Goal: Transaction & Acquisition: Download file/media

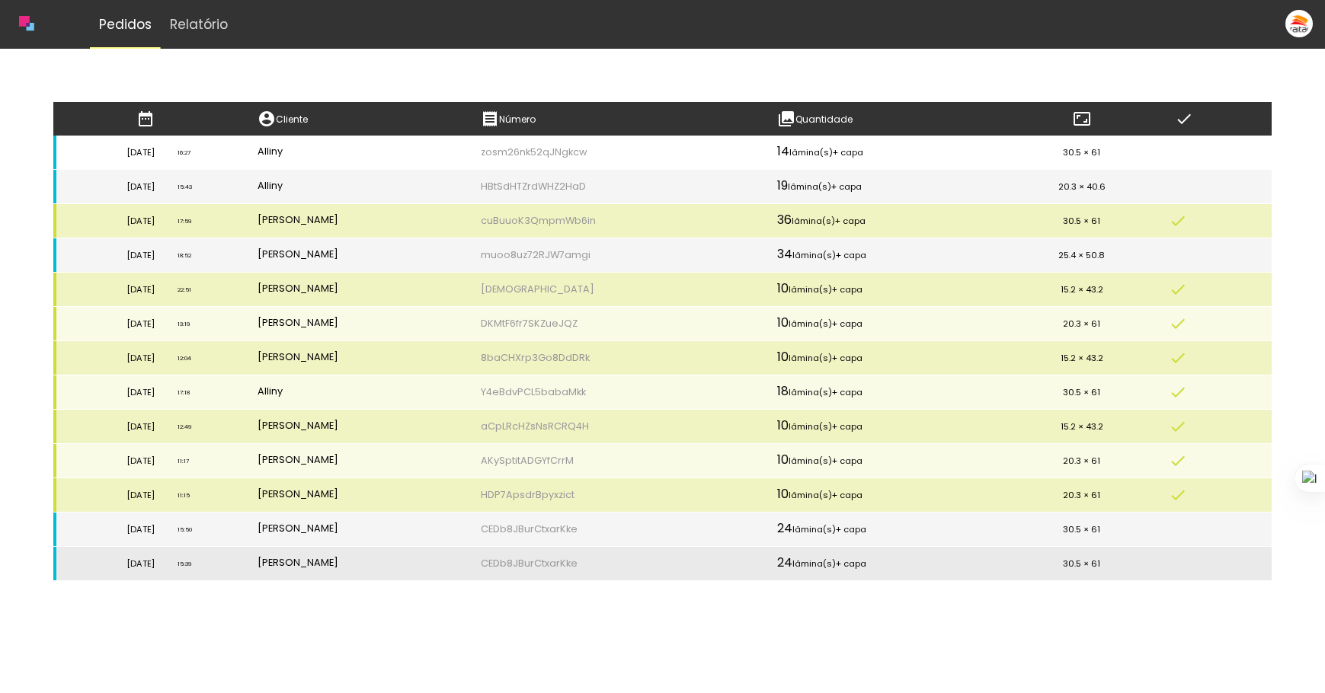
click at [735, 161] on td "zosm26nk52qJNgkcw" at bounding box center [617, 153] width 296 height 34
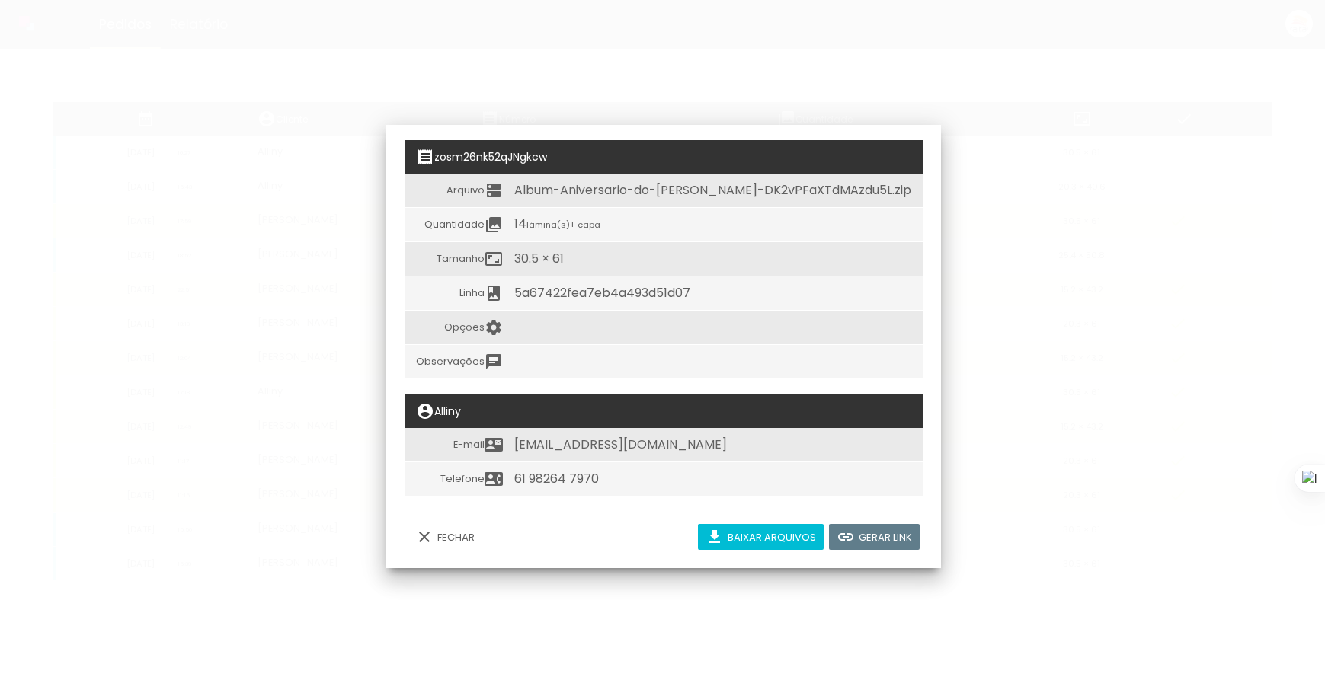
click at [1060, 319] on iron-overlay-backdrop at bounding box center [662, 346] width 1325 height 693
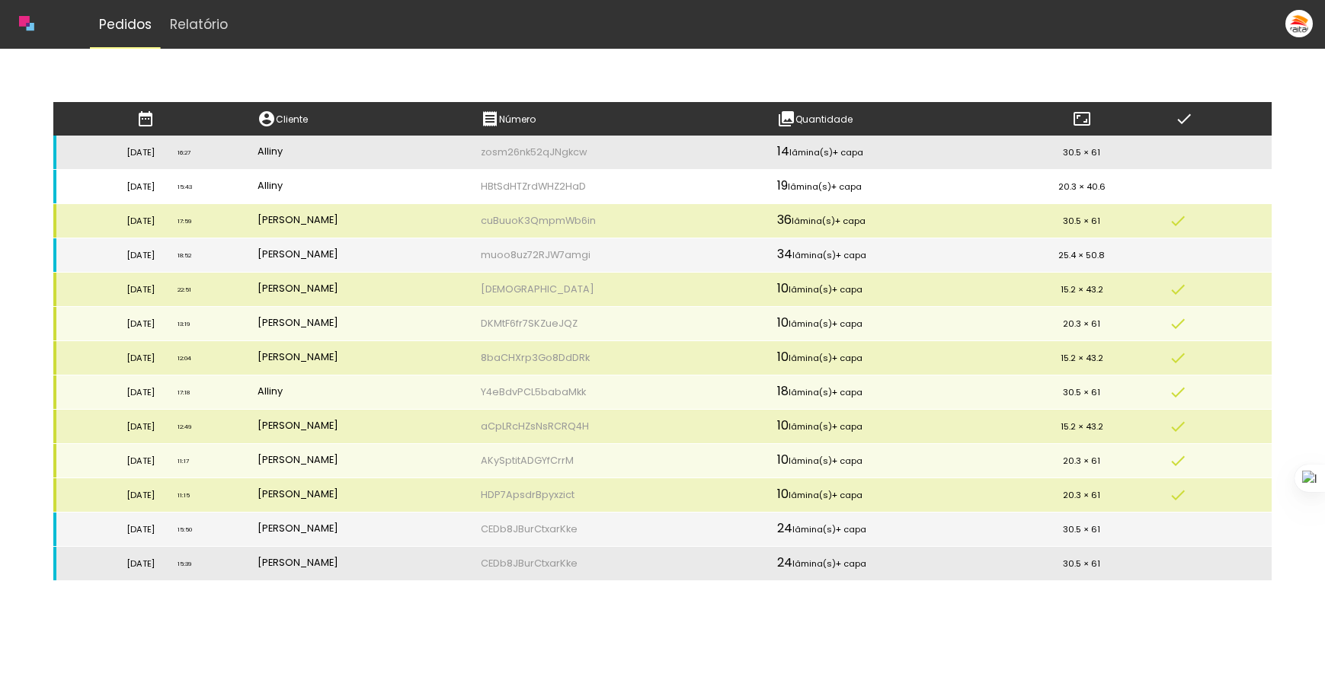
click at [713, 184] on td "HBtSdHTZrdWHZ2HaD" at bounding box center [617, 187] width 296 height 34
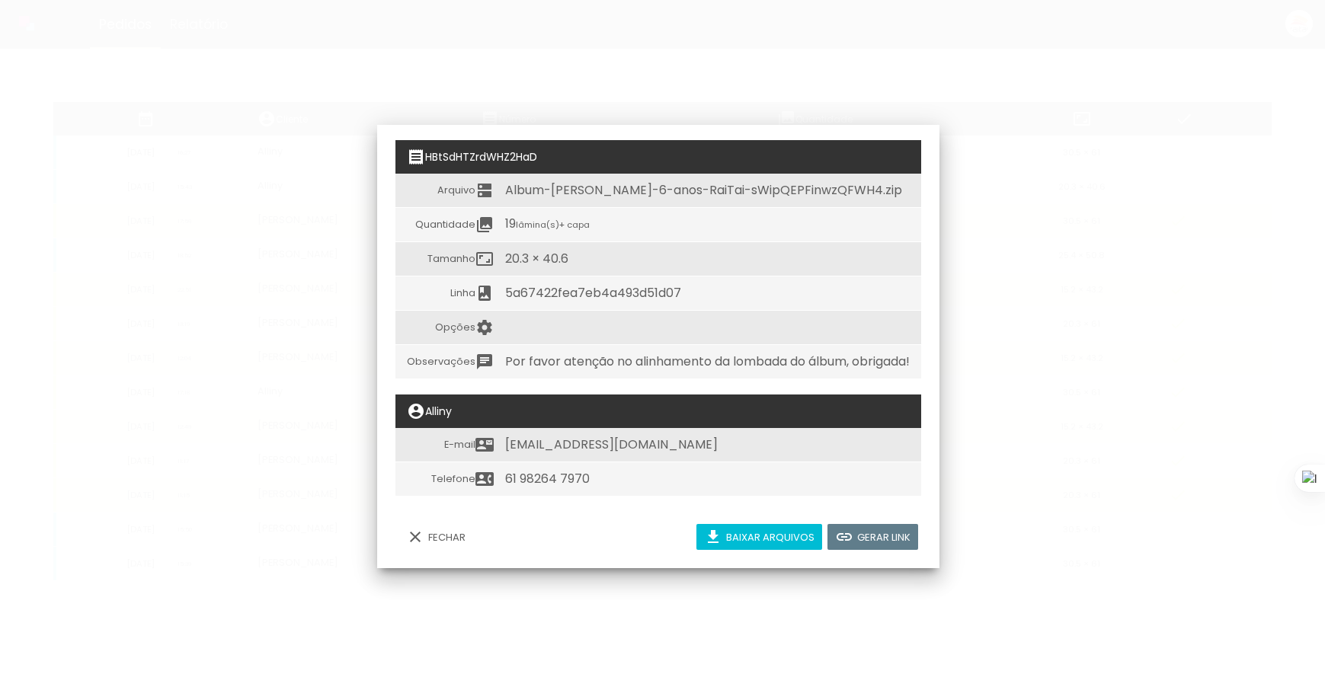
click at [998, 258] on iron-overlay-backdrop at bounding box center [662, 346] width 1325 height 693
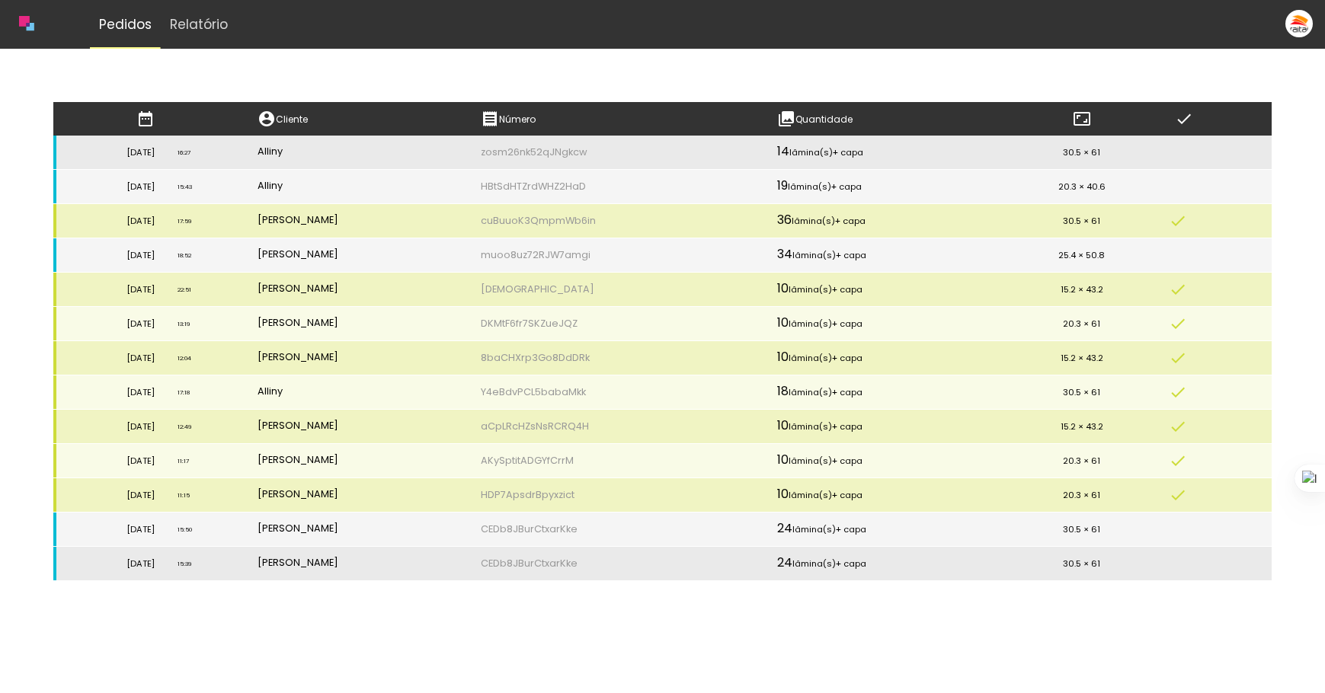
click at [671, 146] on td "zosm26nk52qJNgkcw" at bounding box center [617, 153] width 296 height 34
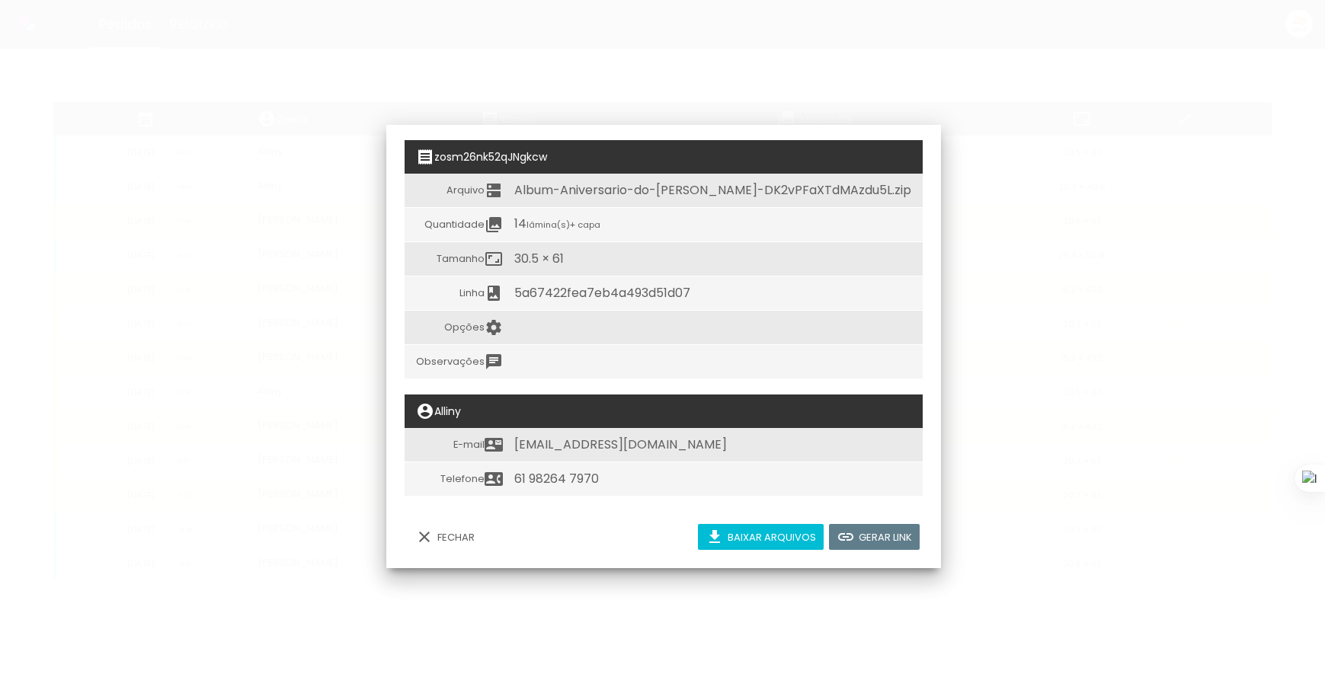
click at [0, 0] on slot "Baixar arquivos" at bounding box center [0, 0] width 0 height 0
click at [1095, 313] on iron-overlay-backdrop at bounding box center [662, 346] width 1325 height 693
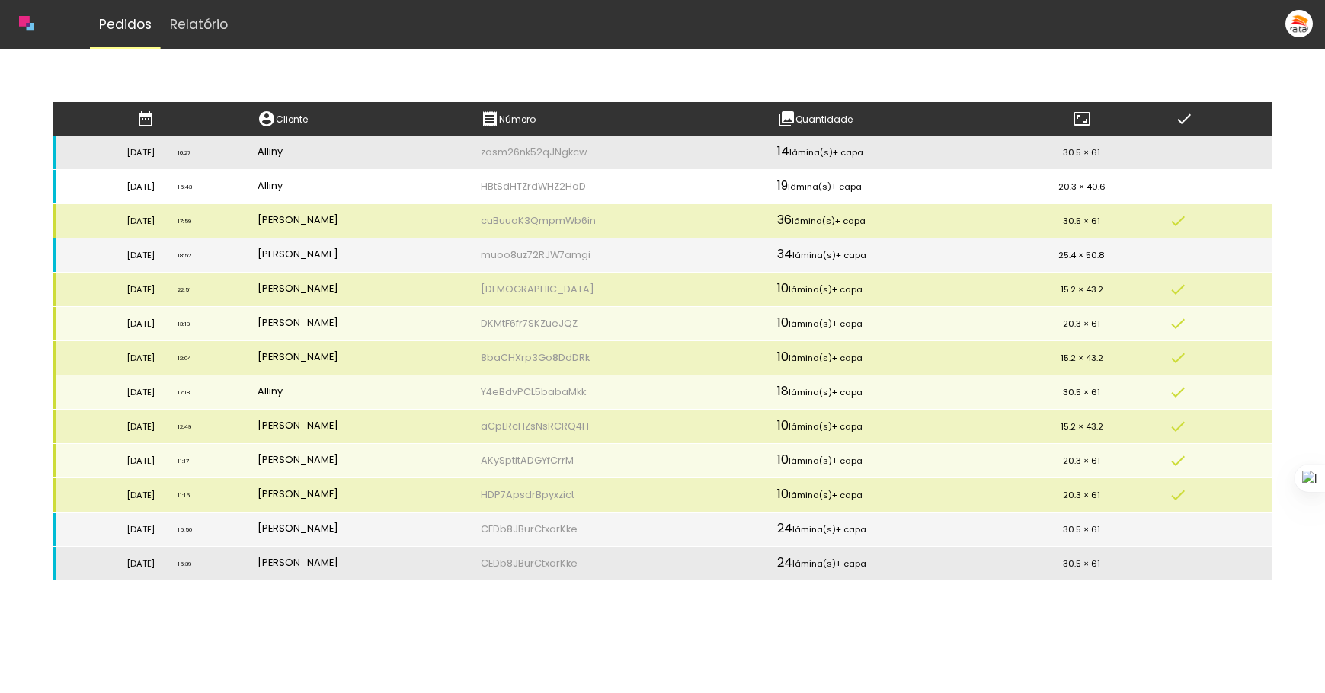
click at [655, 184] on td "HBtSdHTZrdWHZ2HaD" at bounding box center [617, 187] width 296 height 34
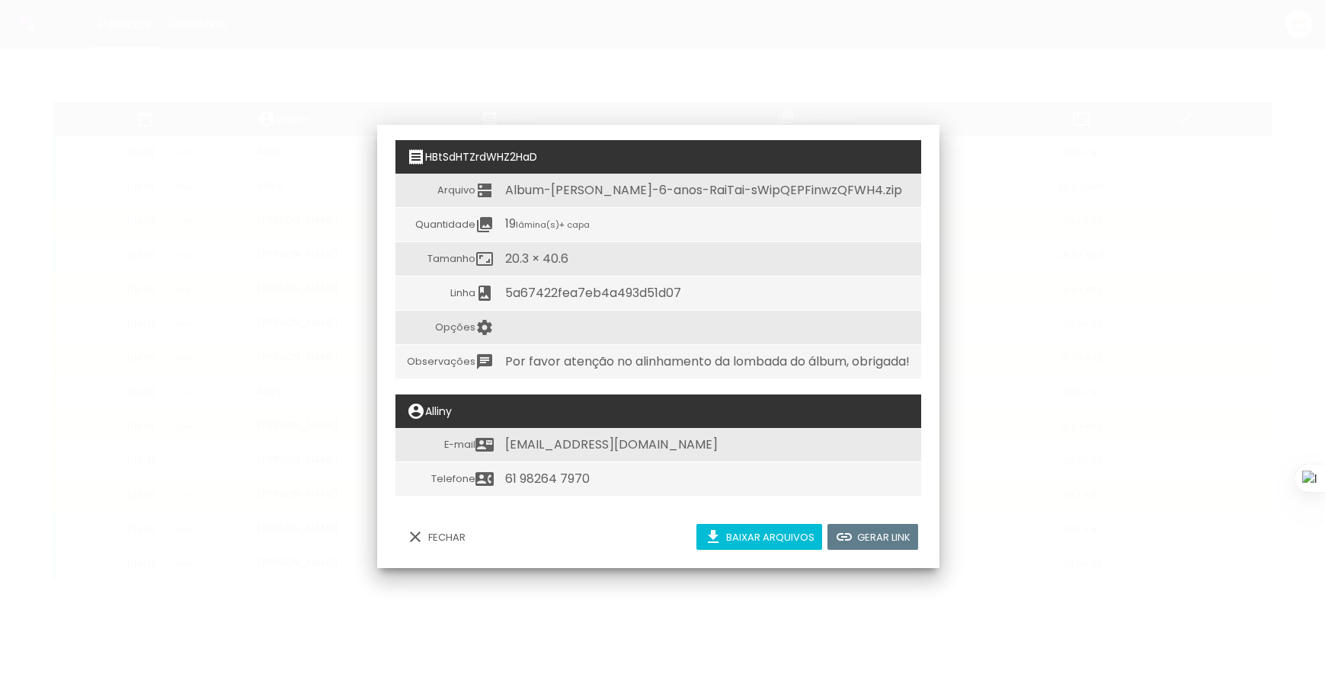
click at [1039, 440] on iron-overlay-backdrop at bounding box center [662, 346] width 1325 height 693
